Goal: Task Accomplishment & Management: Manage account settings

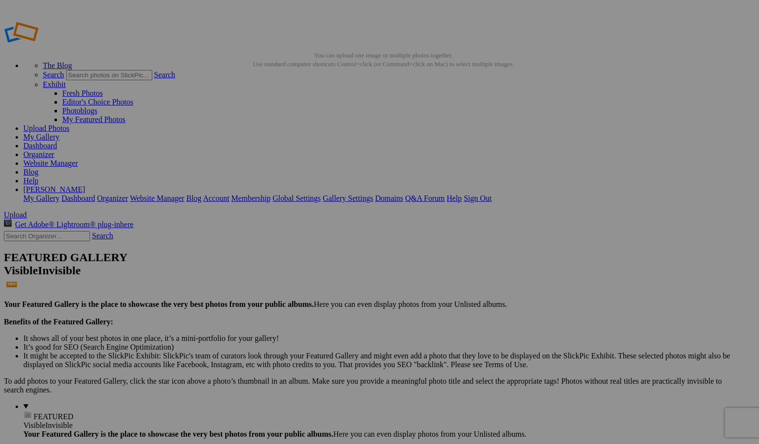
type input "Pumpkin Cocktails 1"
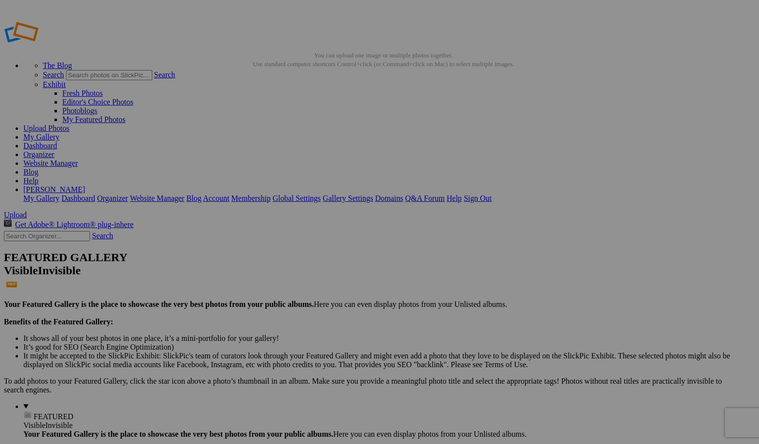
type input "Pumpkin Cocktails 2"
type input "t"
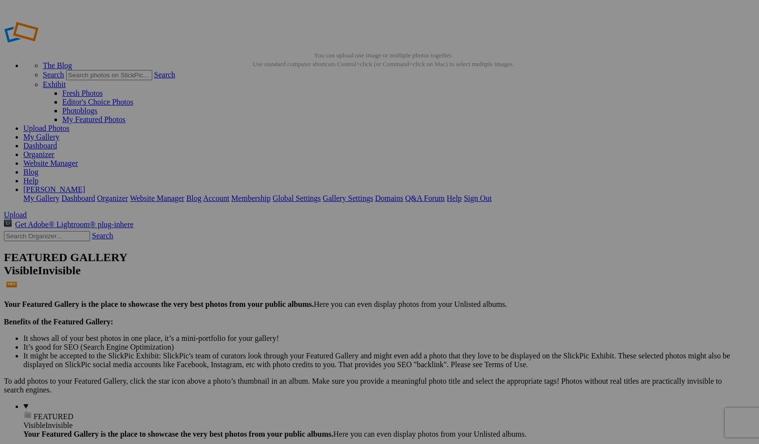
type input "Pumpkin Cocktails 3"
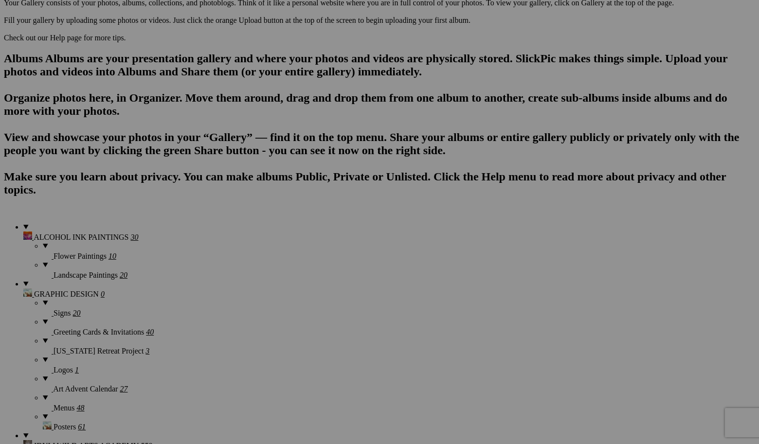
scroll to position [569, 0]
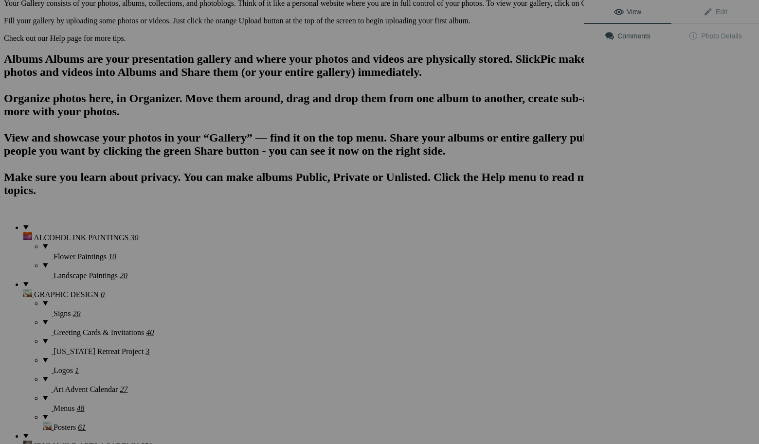
click at [698, 219] on div "View Edit Comments Photo Details" at bounding box center [671, 222] width 175 height 444
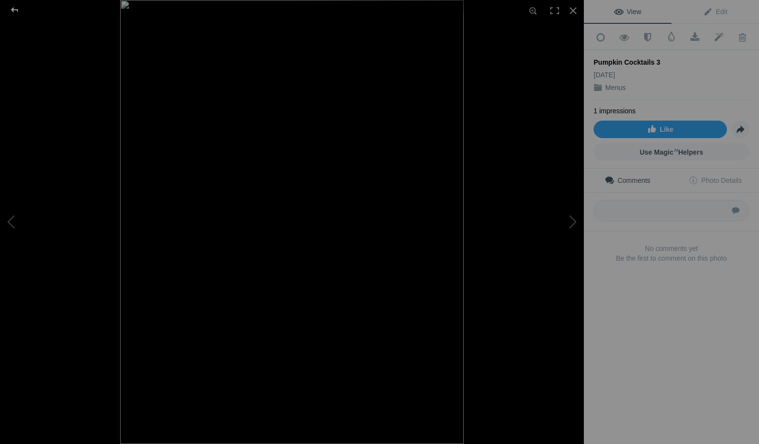
click at [15, 8] on div at bounding box center [14, 9] width 35 height 19
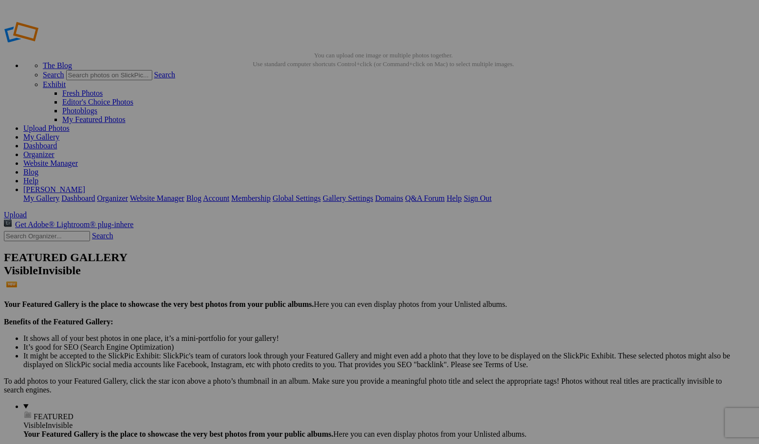
scroll to position [0, 0]
